Goal: Information Seeking & Learning: Understand process/instructions

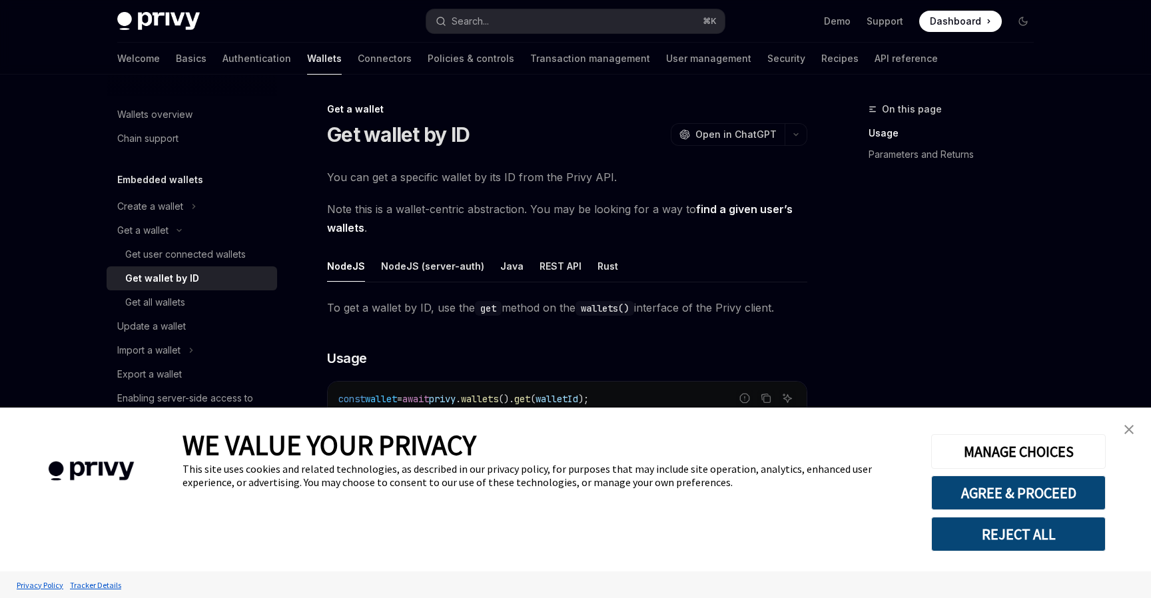
click at [1132, 426] on img "close banner" at bounding box center [1128, 429] width 9 height 9
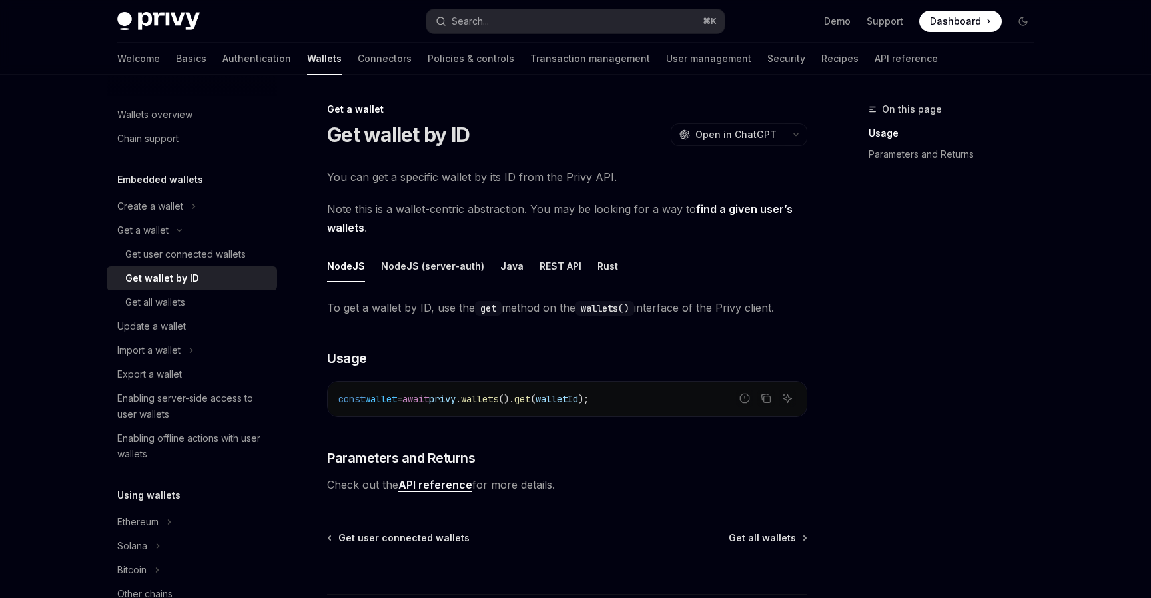
click at [1010, 361] on div "On this page Usage Parameters and Returns" at bounding box center [943, 349] width 202 height 497
click at [547, 356] on h3 "​ Usage" at bounding box center [567, 358] width 480 height 19
click at [547, 264] on div "REST API" at bounding box center [560, 265] width 42 height 31
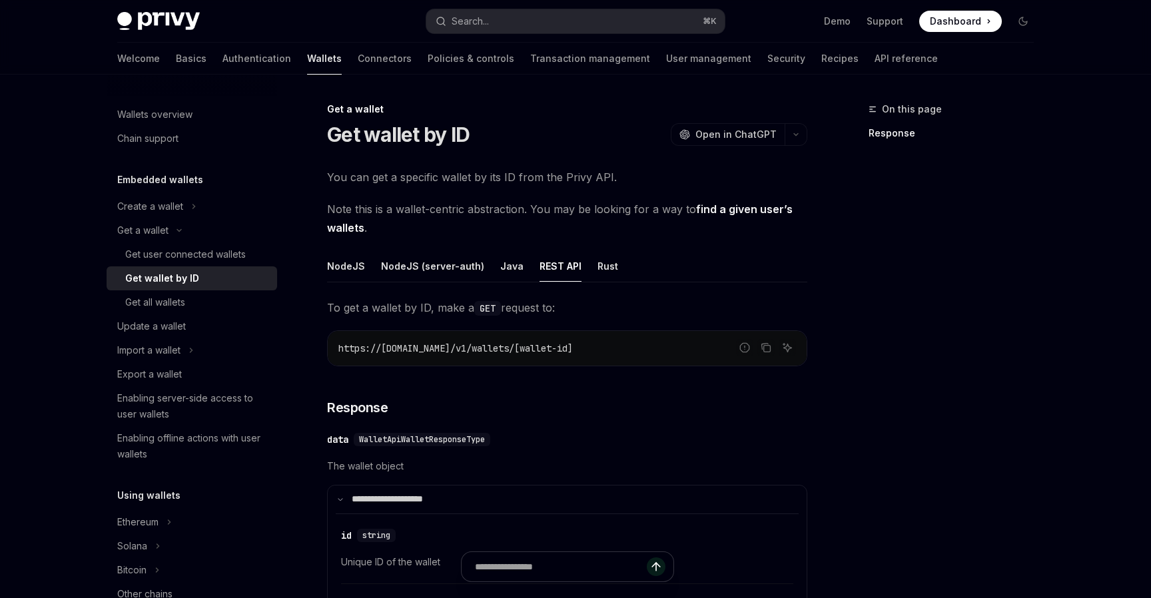
scroll to position [28, 0]
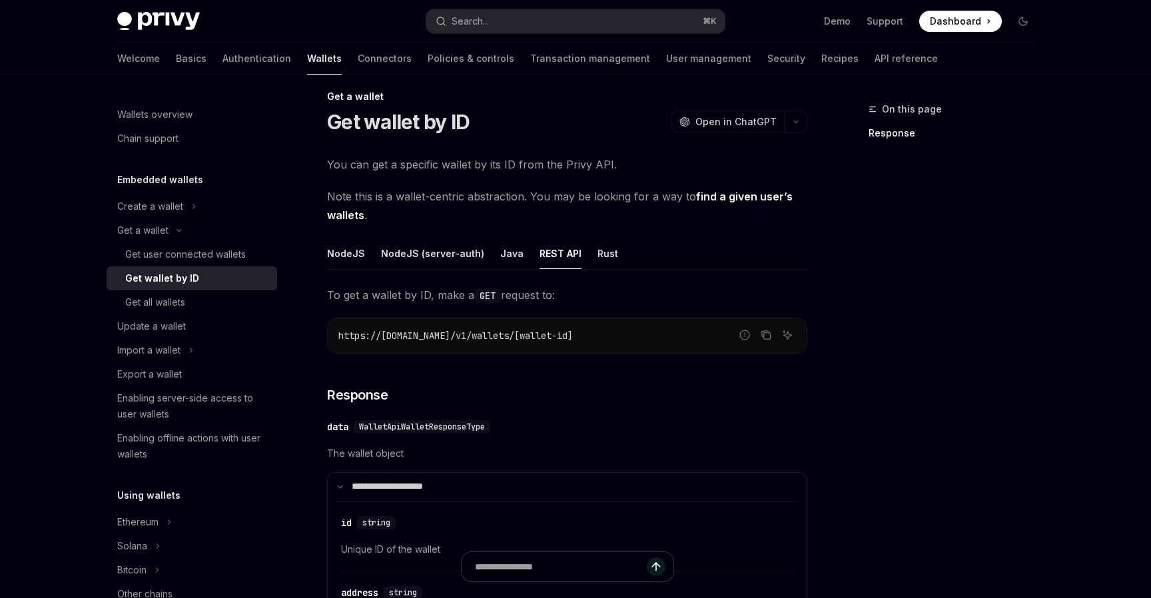
scroll to position [0, 0]
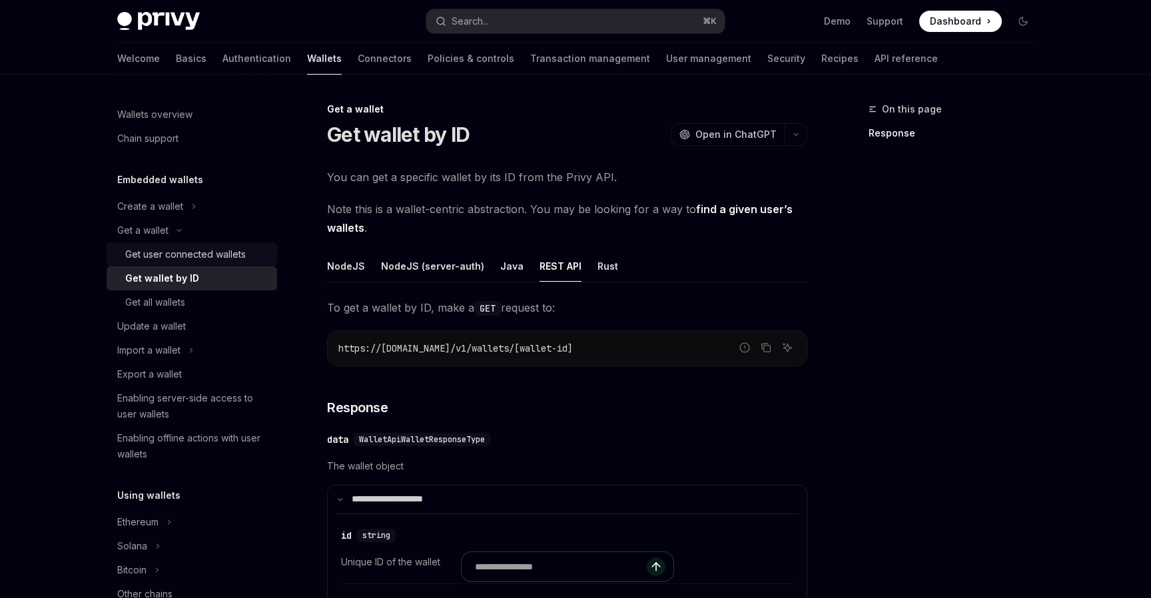
click at [173, 256] on div "Get user connected wallets" at bounding box center [185, 254] width 121 height 16
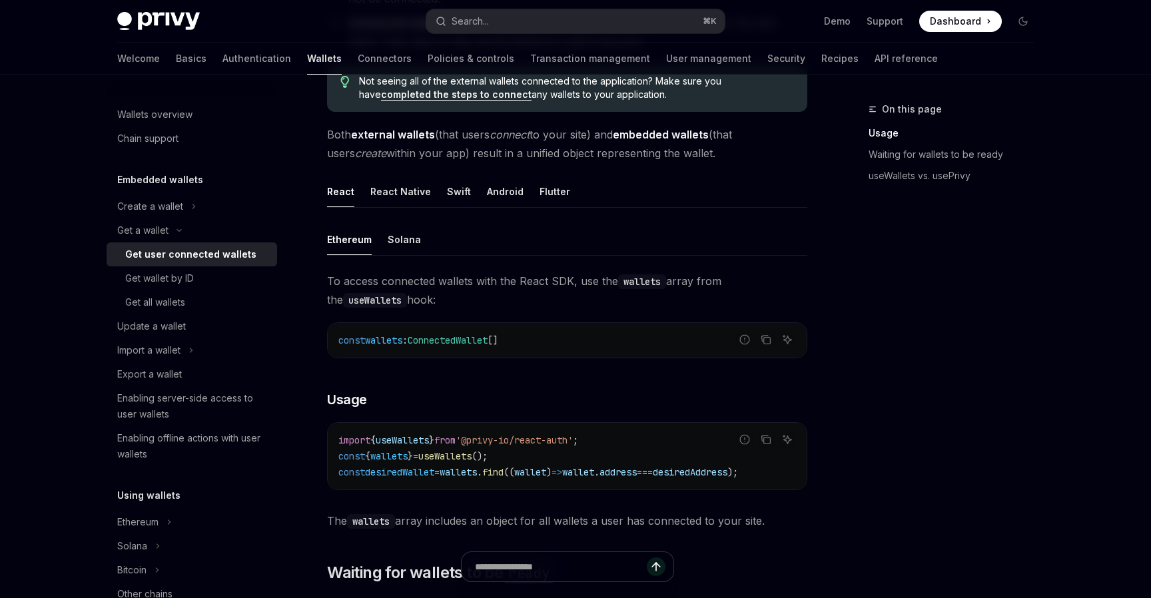
scroll to position [251, 0]
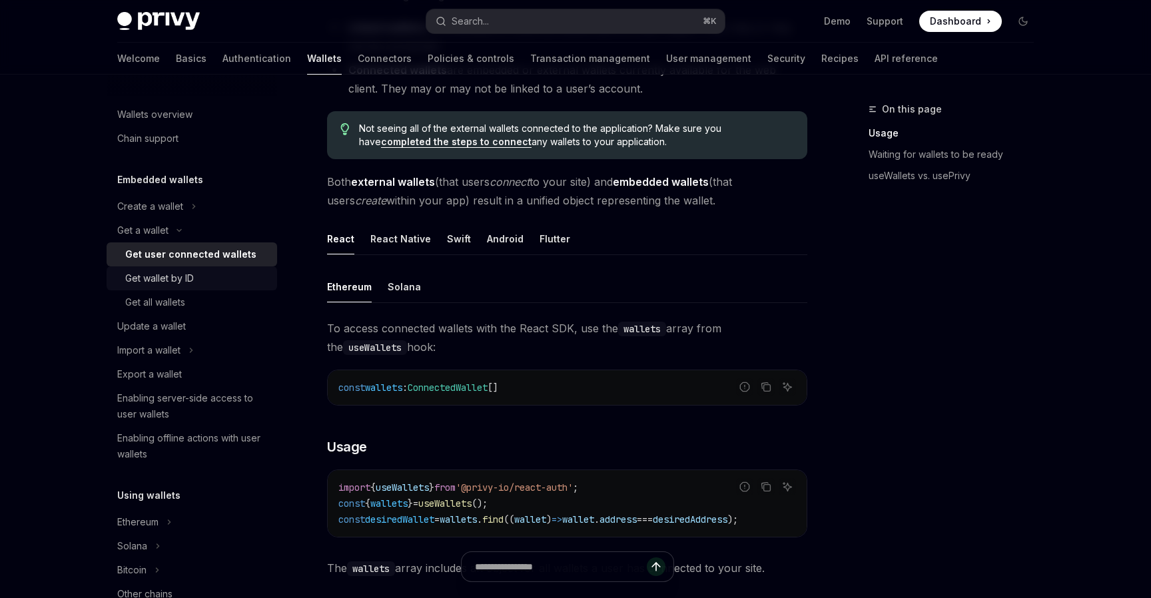
click at [186, 277] on div "Get wallet by ID" at bounding box center [159, 278] width 69 height 16
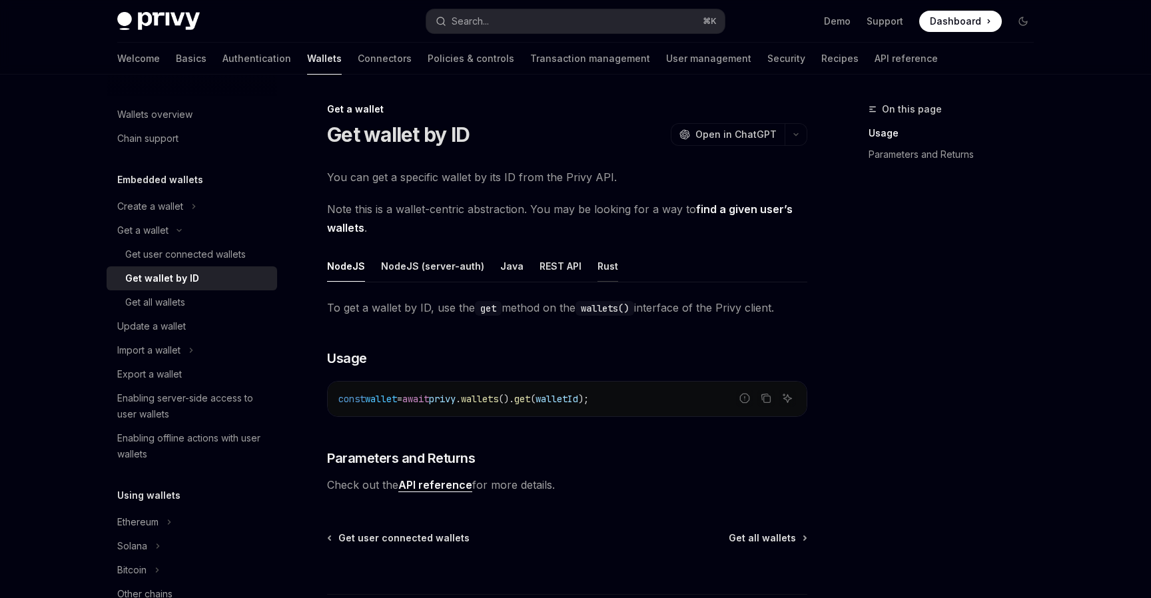
click at [601, 266] on div "Rust" at bounding box center [607, 265] width 21 height 31
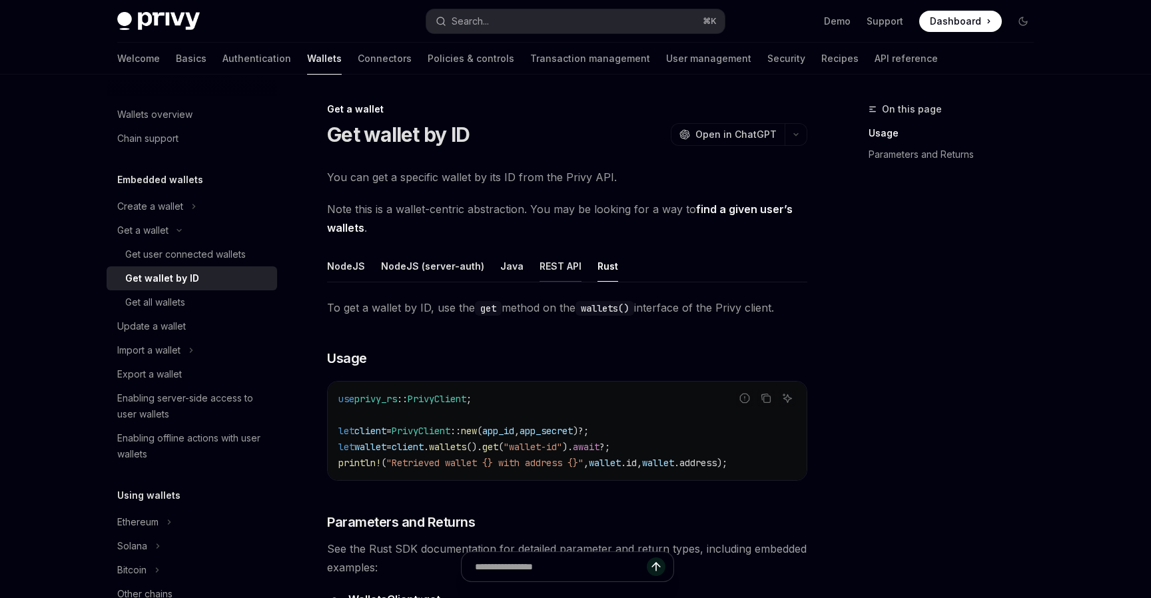
click at [556, 265] on div "REST API" at bounding box center [560, 265] width 42 height 31
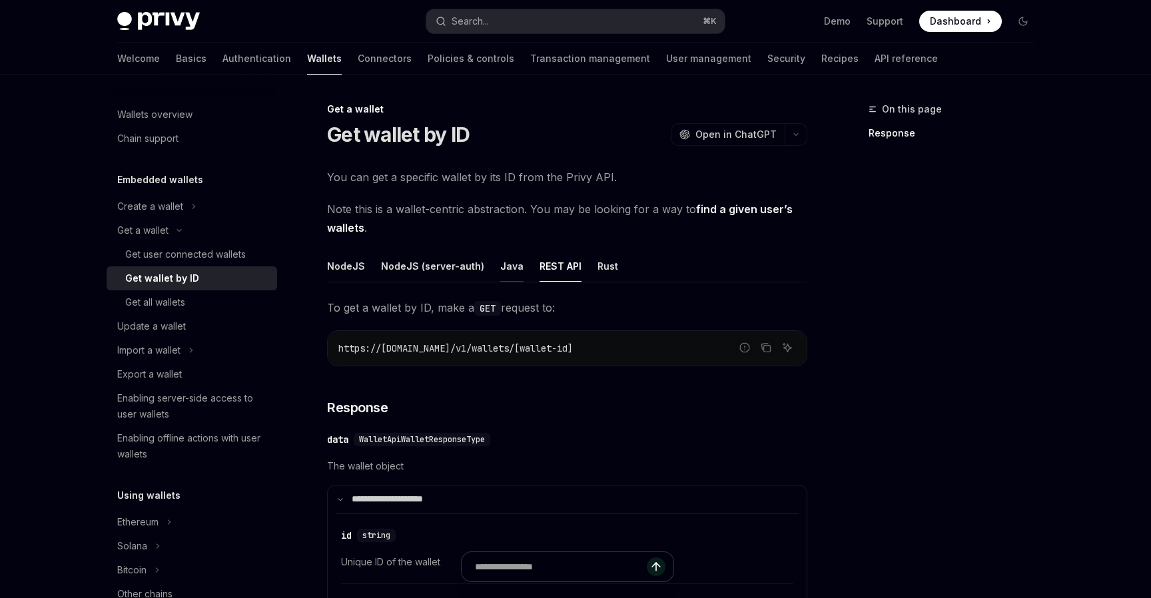
click at [505, 262] on div "Java" at bounding box center [511, 265] width 23 height 31
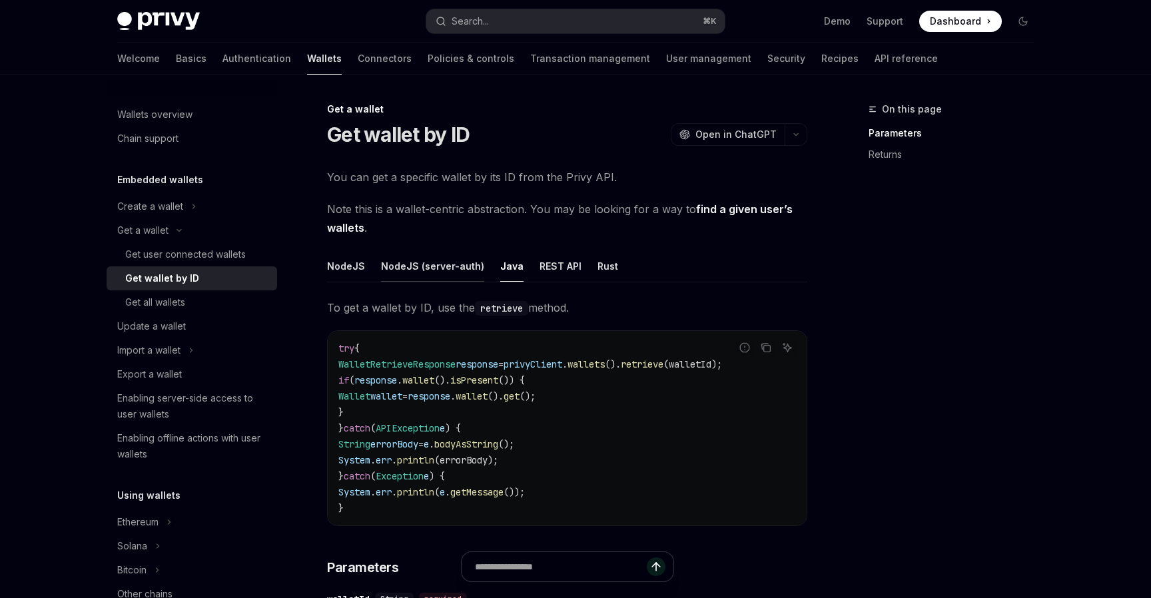
click at [449, 266] on div "NodeJS (server-auth)" at bounding box center [432, 265] width 103 height 31
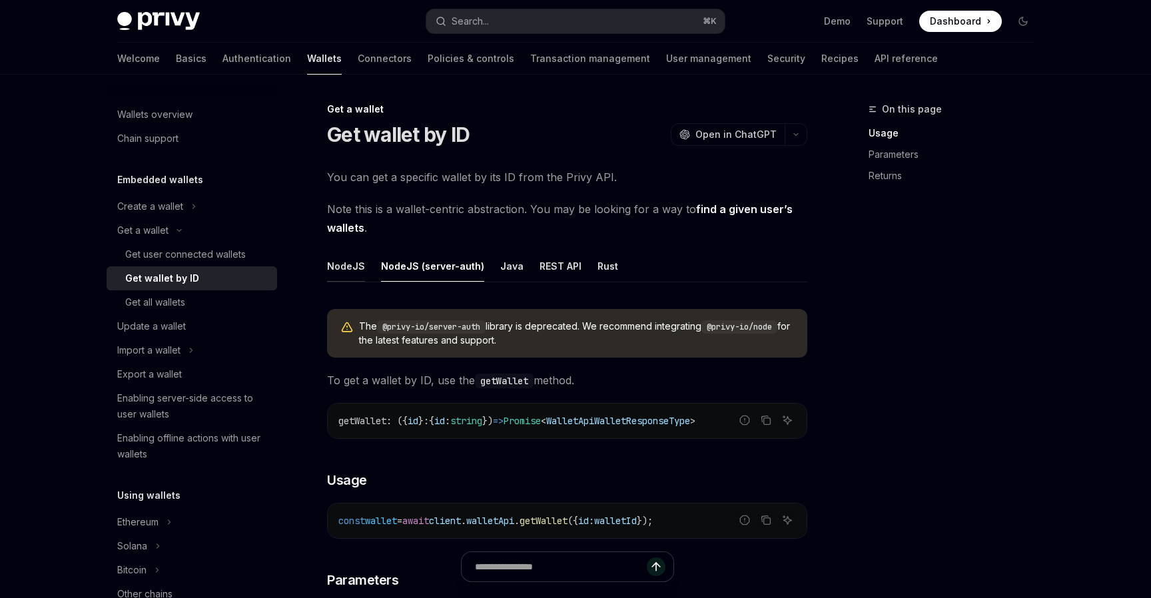
click at [356, 268] on div "NodeJS" at bounding box center [346, 265] width 38 height 31
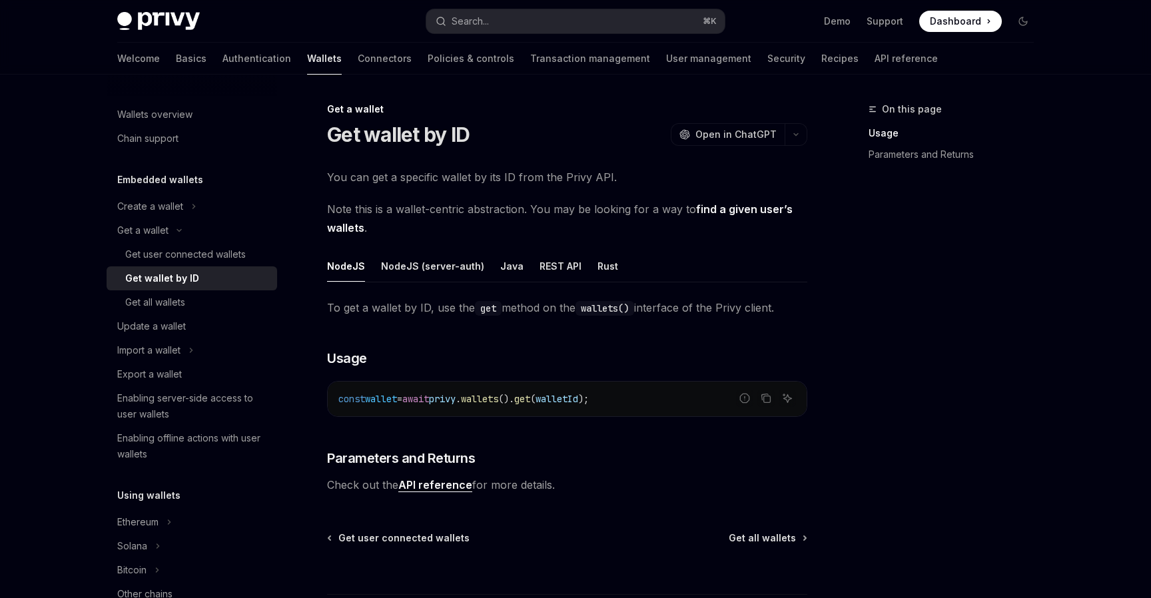
click at [555, 408] on div "const wallet = await privy . wallets (). get ( walletId );" at bounding box center [567, 399] width 479 height 35
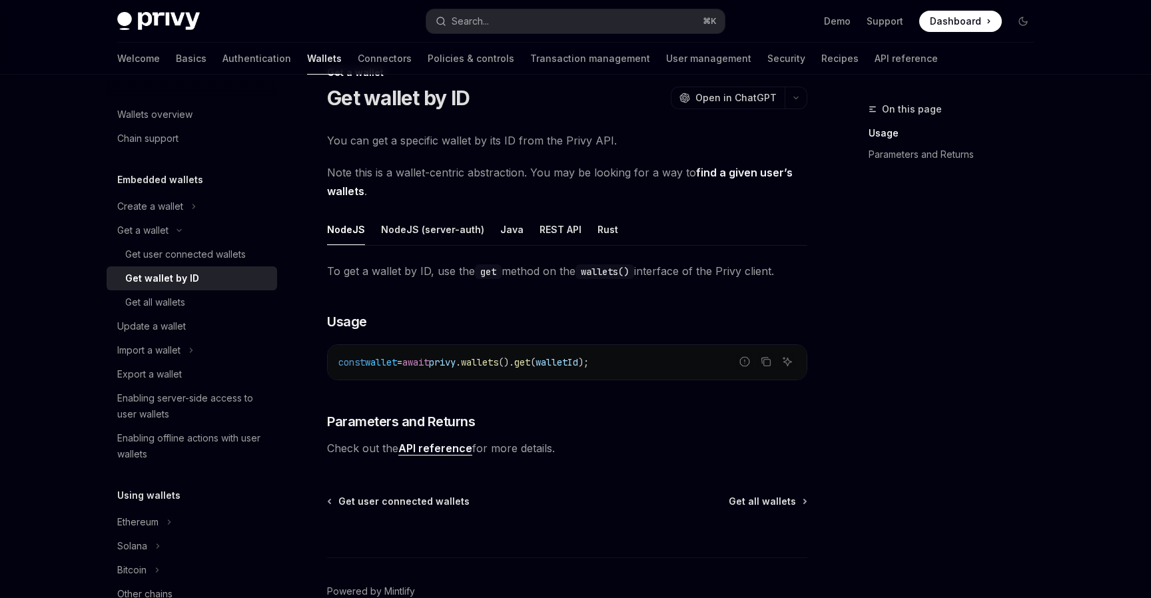
scroll to position [45, 0]
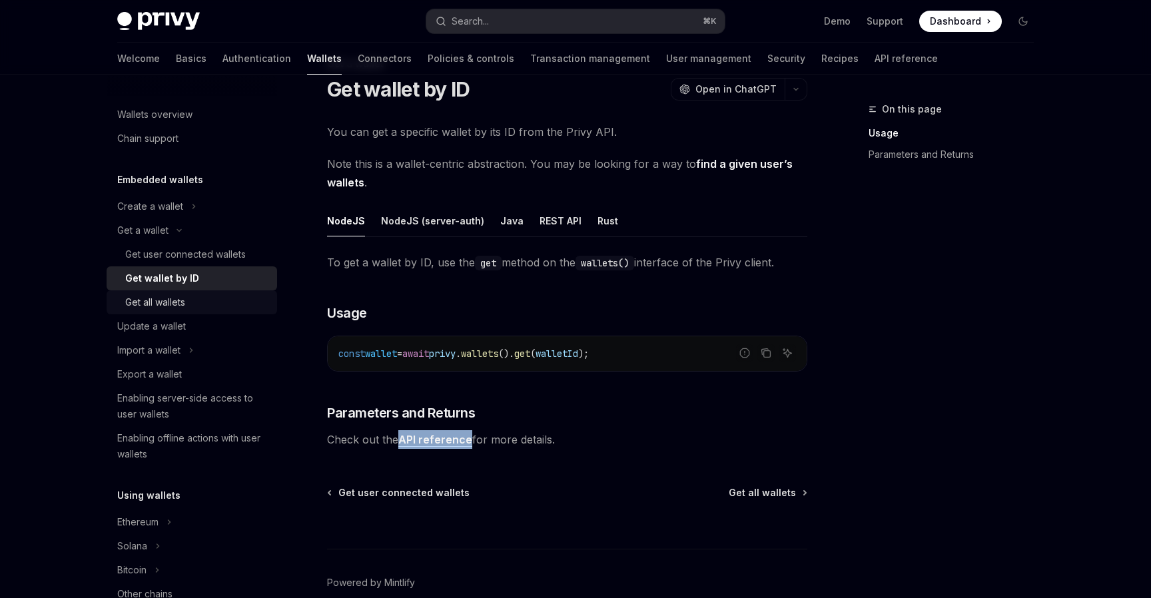
click at [180, 298] on div "Get all wallets" at bounding box center [155, 302] width 60 height 16
type textarea "*"
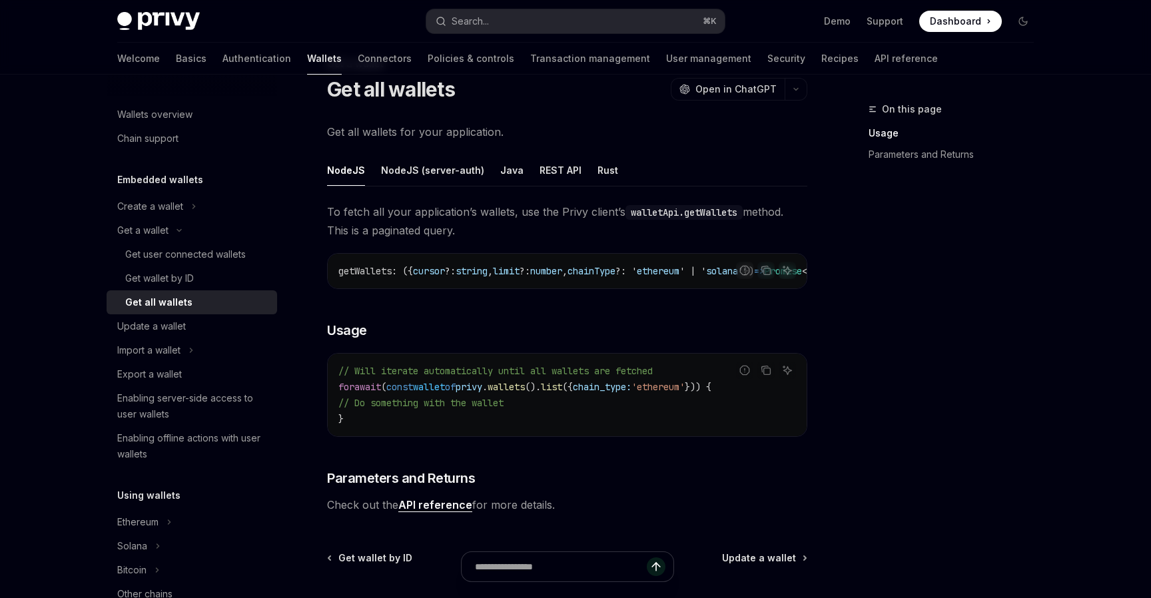
click at [828, 216] on div "On this page Usage Parameters and Returns Get a wallet Get all wallets OpenAI O…" at bounding box center [576, 379] width 938 height 700
click at [900, 508] on div "On this page Usage Parameters and Returns" at bounding box center [943, 349] width 202 height 497
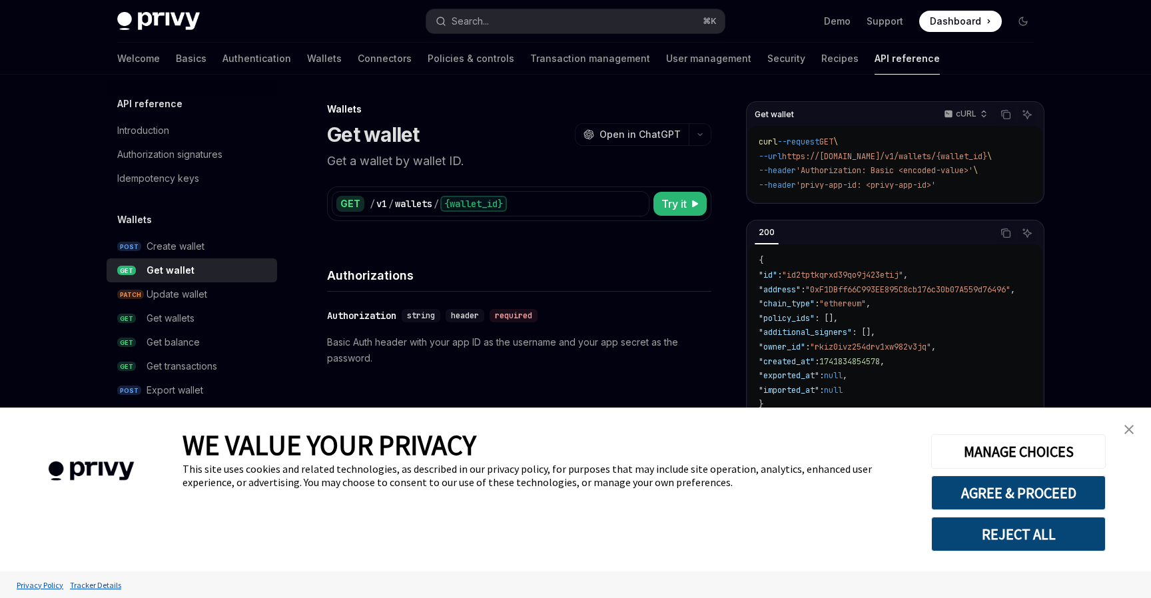
click at [1127, 436] on link "close banner" at bounding box center [1129, 429] width 27 height 27
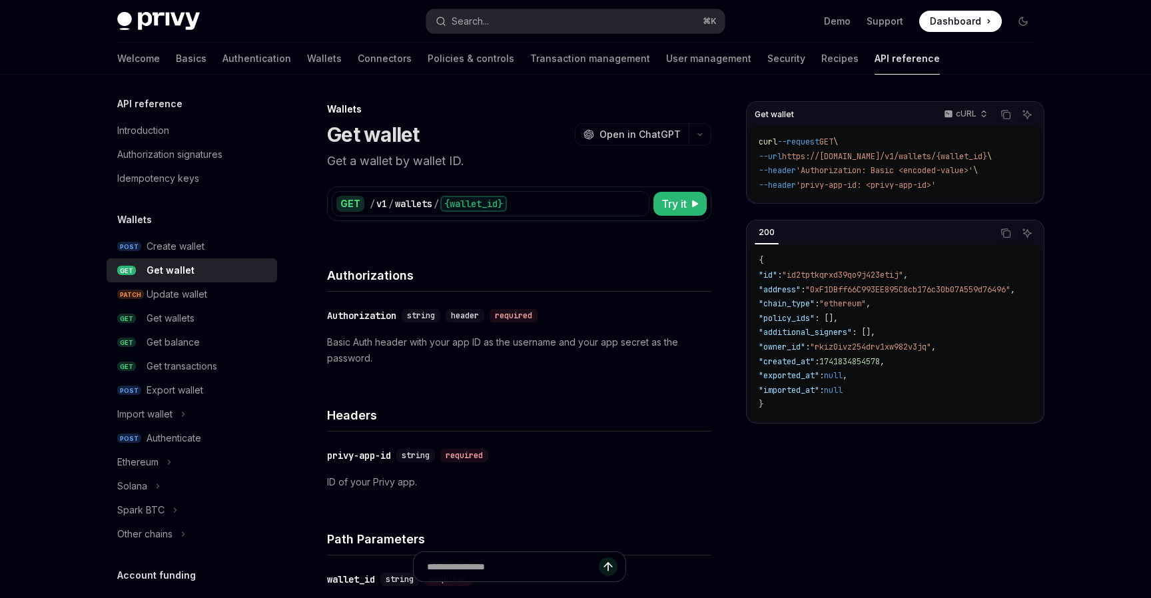
click at [463, 369] on div "​ Authorization string header required Basic Auth header with your app ID as th…" at bounding box center [519, 337] width 384 height 91
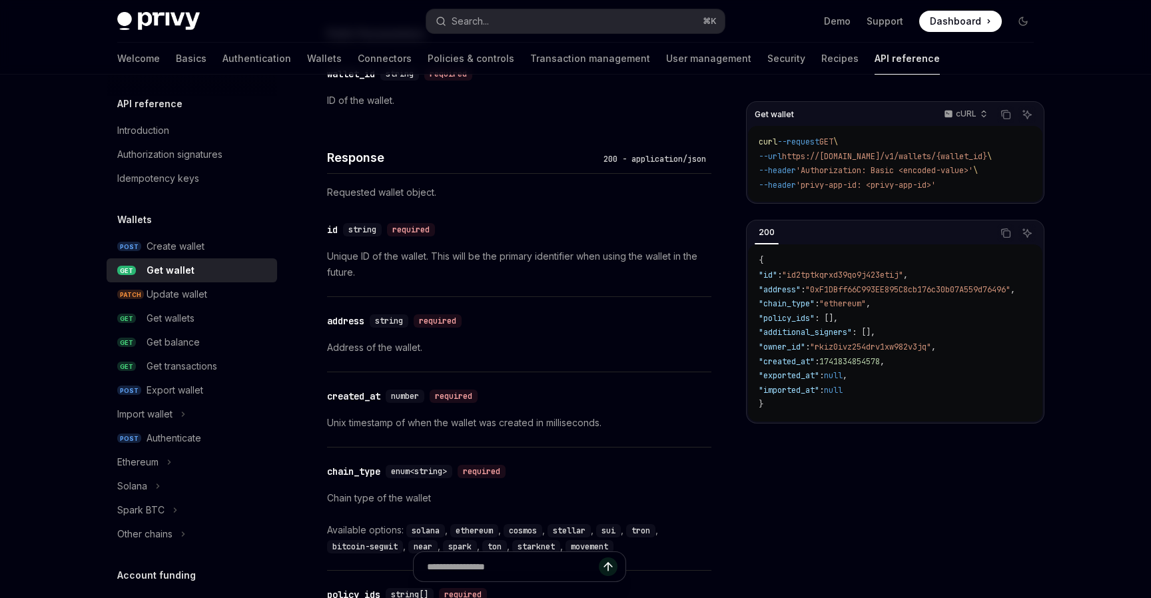
scroll to position [503, 0]
